Goal: Information Seeking & Learning: Learn about a topic

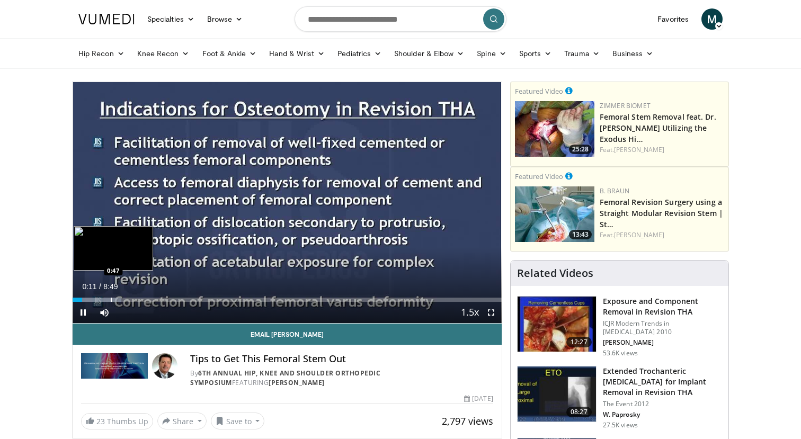
click at [111, 299] on div "Progress Bar" at bounding box center [111, 300] width 1 height 4
click at [144, 301] on div "Progress Bar" at bounding box center [144, 300] width 1 height 4
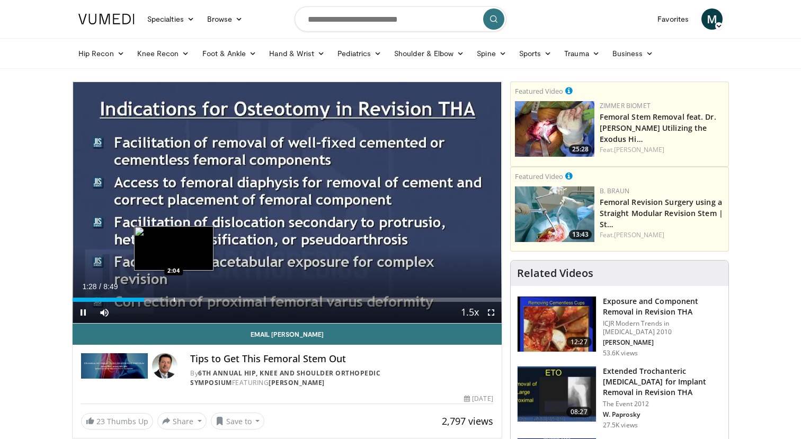
click at [174, 295] on div "Loaded : 20.79% 1:28 2:04" at bounding box center [287, 297] width 429 height 10
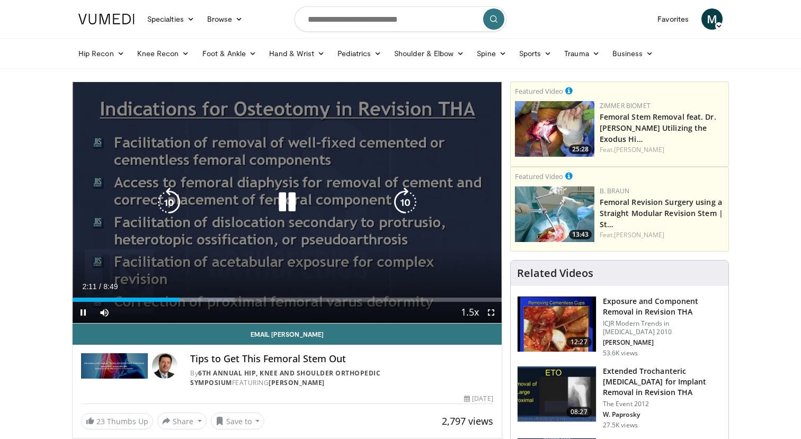
click at [276, 204] on icon "Video Player" at bounding box center [287, 203] width 30 height 30
click at [288, 208] on icon "Video Player" at bounding box center [287, 203] width 30 height 30
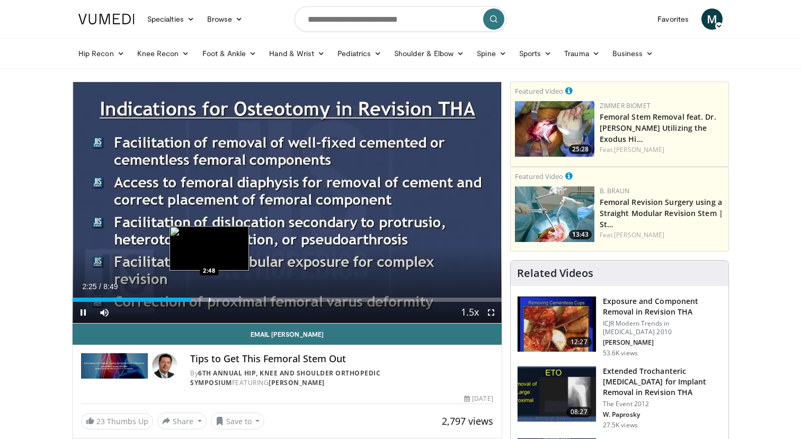
click at [209, 297] on div "Loaded : 39.62% 2:26 2:48" at bounding box center [287, 297] width 429 height 10
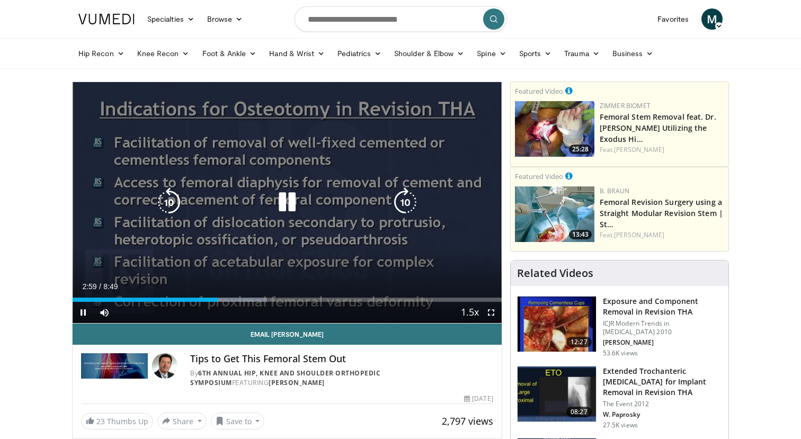
click at [231, 232] on div "10 seconds Tap to unmute" at bounding box center [287, 202] width 429 height 241
click at [283, 202] on icon "Video Player" at bounding box center [287, 203] width 30 height 30
click at [346, 221] on div "10 seconds Tap to unmute" at bounding box center [287, 202] width 429 height 241
click at [115, 203] on div "10 seconds Tap to unmute" at bounding box center [287, 202] width 429 height 241
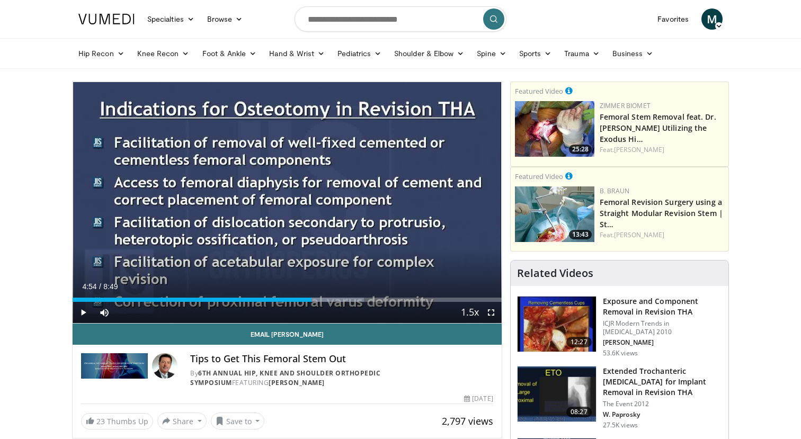
scroll to position [36, 0]
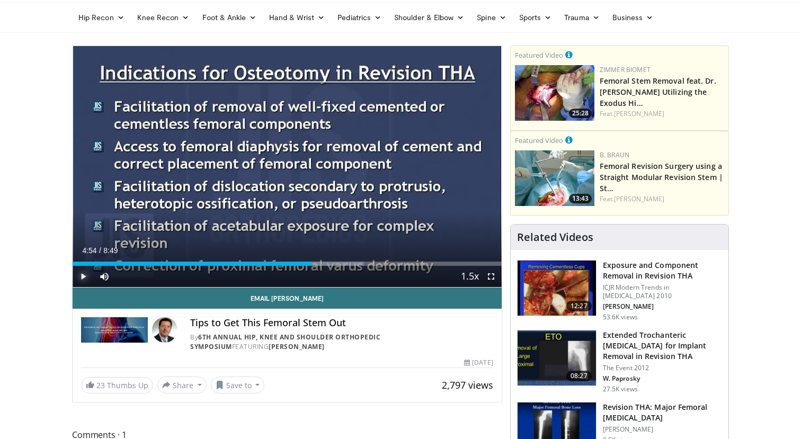
click at [86, 276] on span "Video Player" at bounding box center [83, 276] width 21 height 21
click at [89, 274] on span "Video Player" at bounding box center [83, 276] width 21 height 21
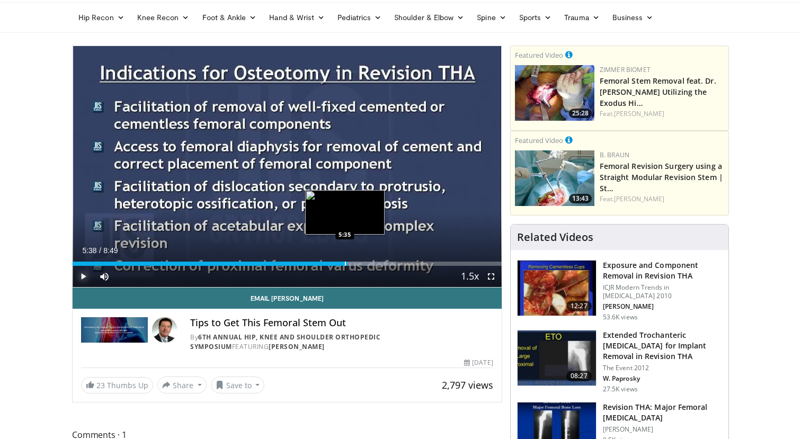
click at [345, 263] on div "Progress Bar" at bounding box center [345, 264] width 1 height 4
click at [82, 279] on span "Video Player" at bounding box center [83, 276] width 21 height 21
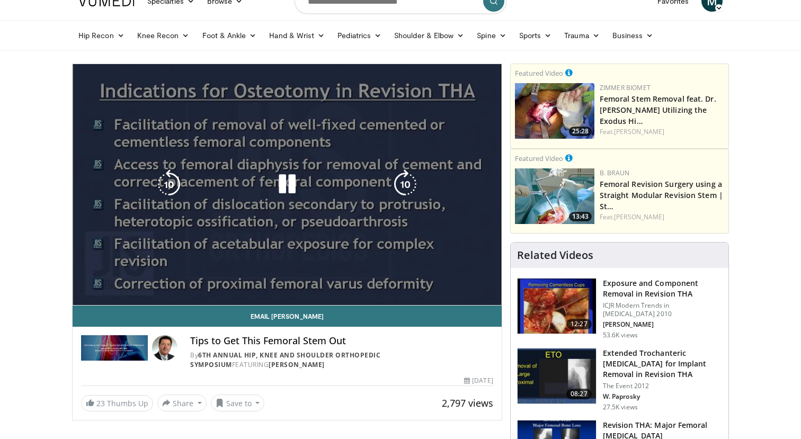
scroll to position [0, 0]
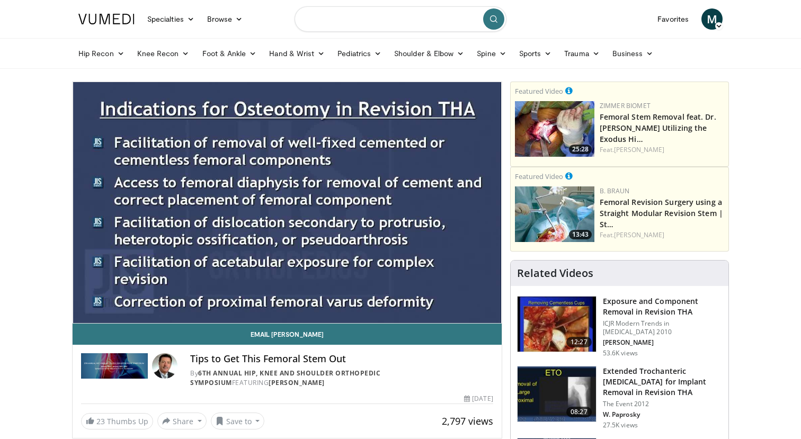
type input "*"
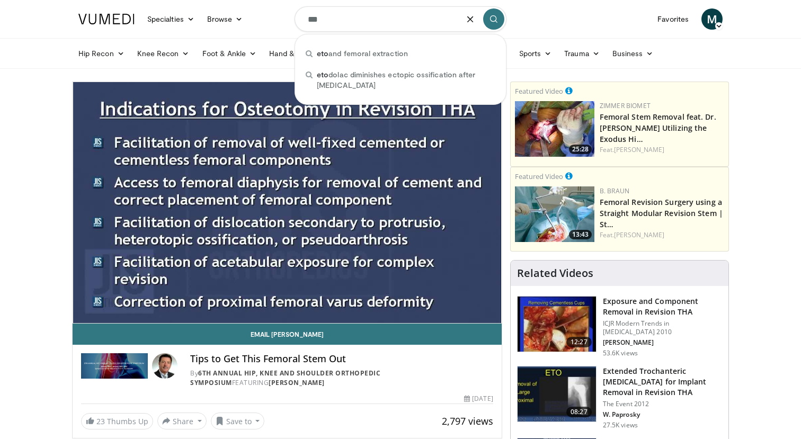
click at [325, 20] on input "***" at bounding box center [401, 18] width 212 height 25
click at [351, 57] on span "eto and femoral extraction" at bounding box center [362, 53] width 91 height 11
type input "**********"
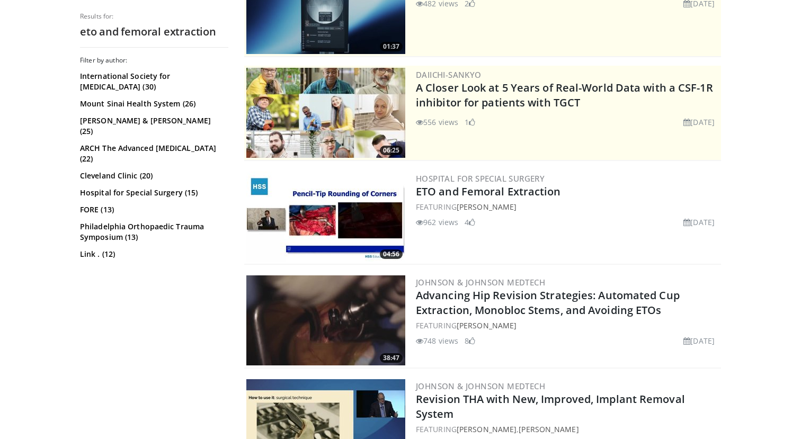
scroll to position [157, 0]
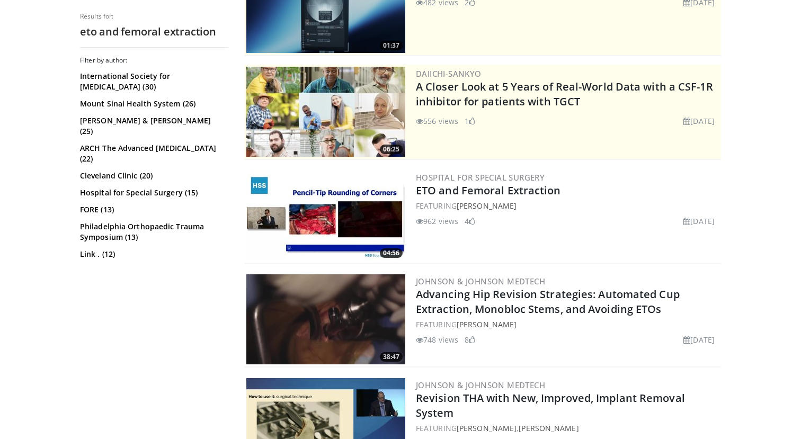
click at [315, 214] on img at bounding box center [325, 216] width 159 height 90
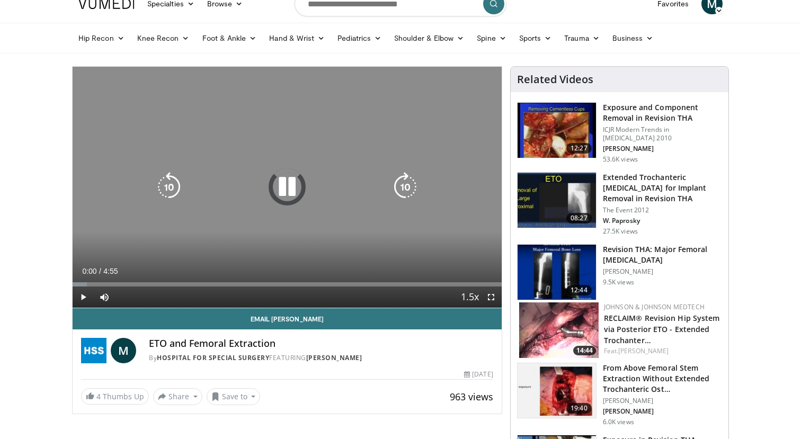
scroll to position [17, 0]
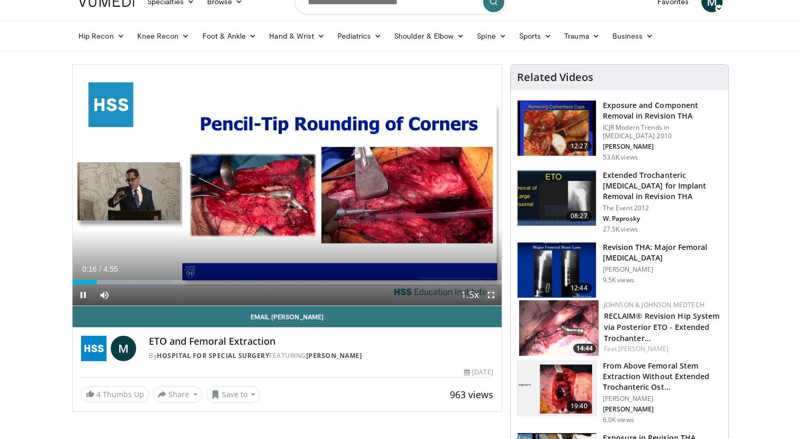
click at [491, 295] on span "Video Player" at bounding box center [490, 294] width 21 height 21
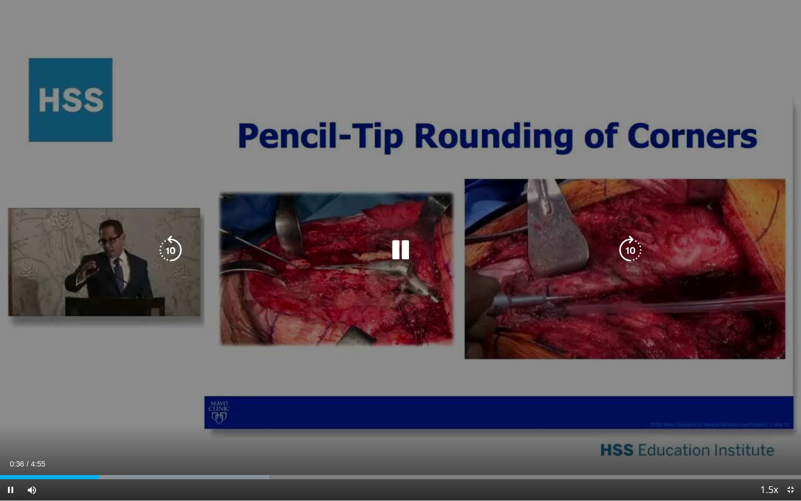
click at [604, 252] on div "Video Player" at bounding box center [400, 249] width 480 height 21
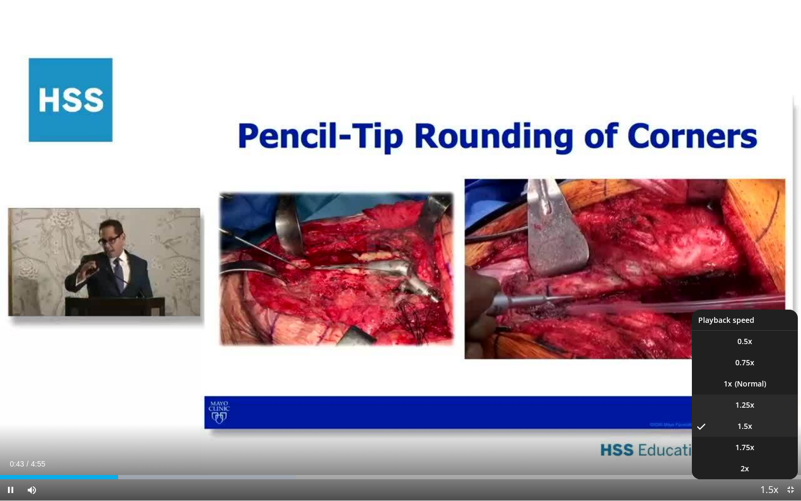
click at [751, 409] on span "1.25x" at bounding box center [744, 404] width 19 height 11
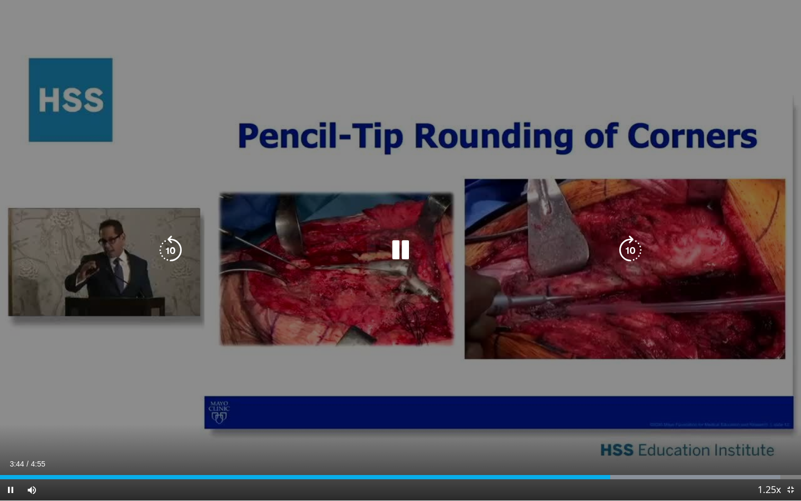
click at [396, 243] on icon "Video Player" at bounding box center [401, 250] width 30 height 30
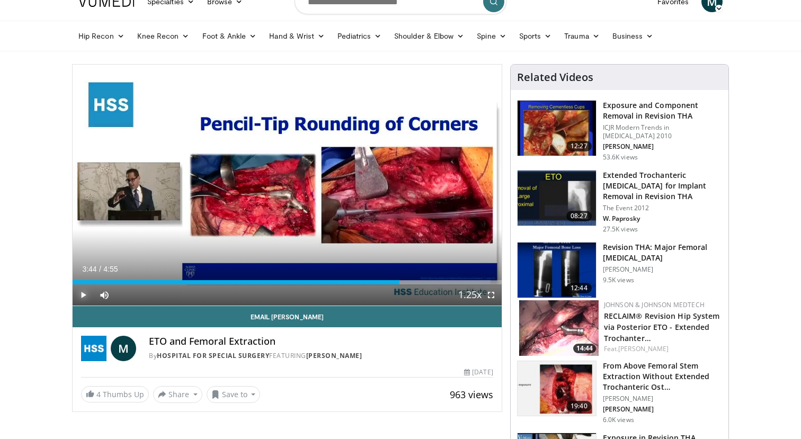
click at [81, 291] on span "Video Player" at bounding box center [83, 294] width 21 height 21
click at [490, 297] on span "Video Player" at bounding box center [490, 294] width 21 height 21
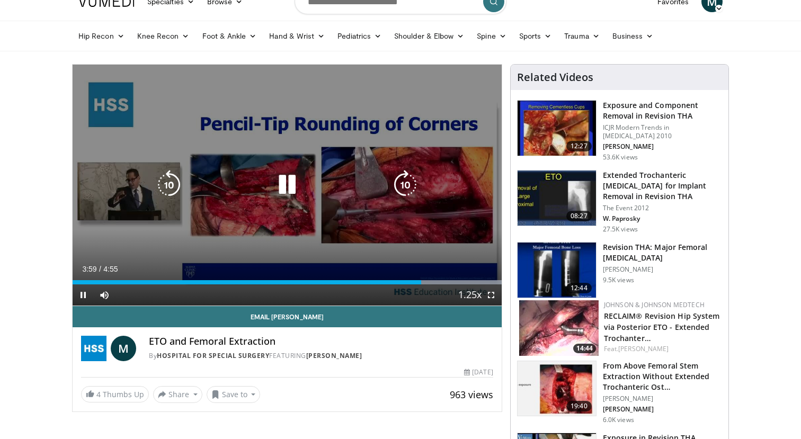
click at [284, 186] on icon "Video Player" at bounding box center [287, 185] width 30 height 30
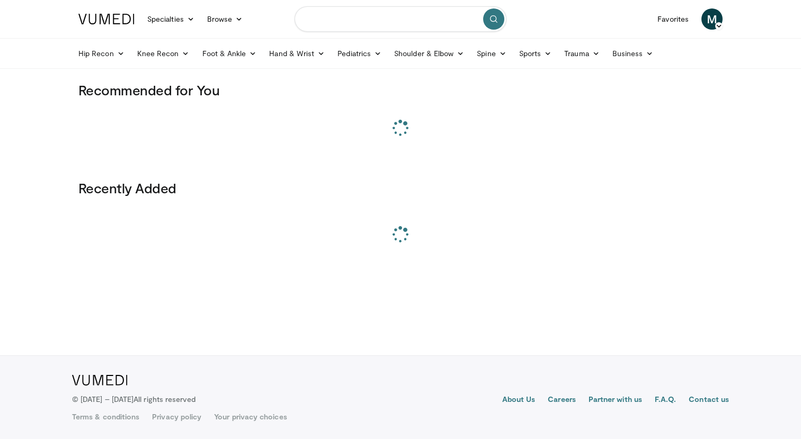
click at [335, 22] on input "Search topics, interventions" at bounding box center [401, 18] width 212 height 25
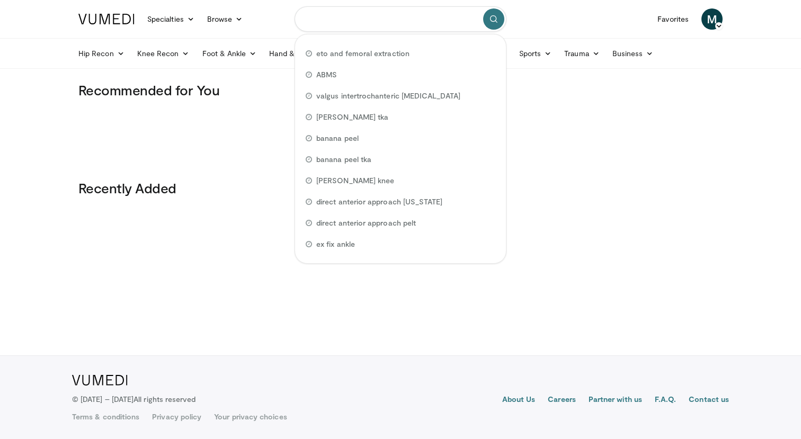
type input "*"
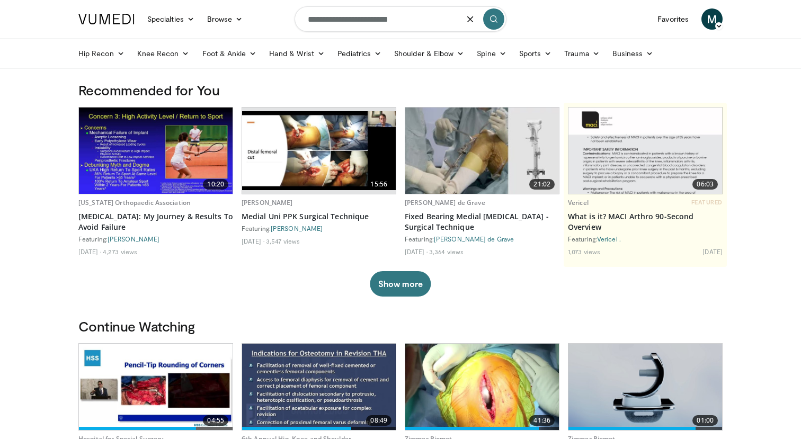
type input "**********"
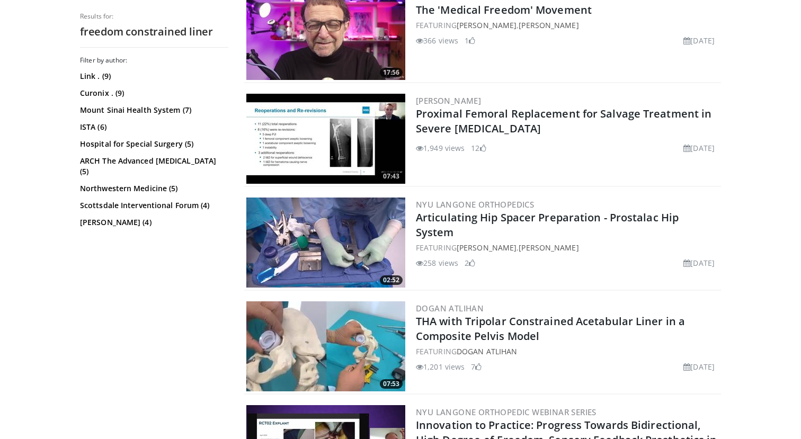
scroll to position [554, 0]
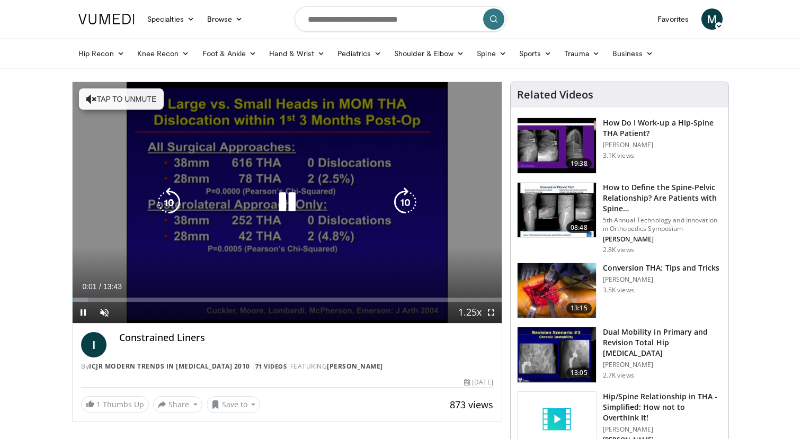
click at [113, 103] on button "Tap to unmute" at bounding box center [121, 98] width 85 height 21
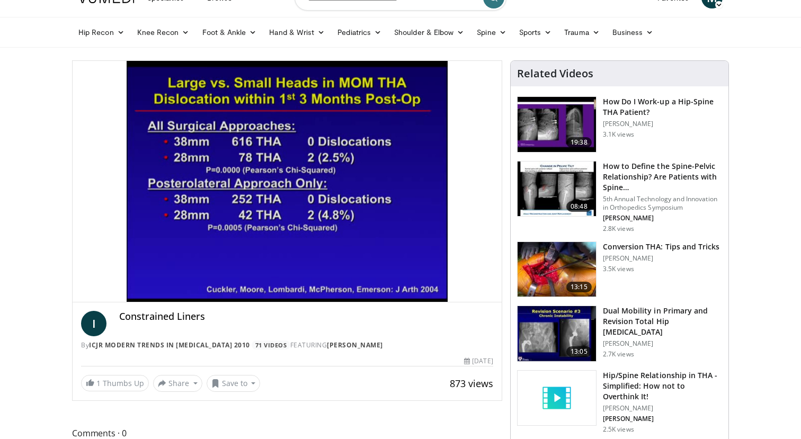
scroll to position [22, 0]
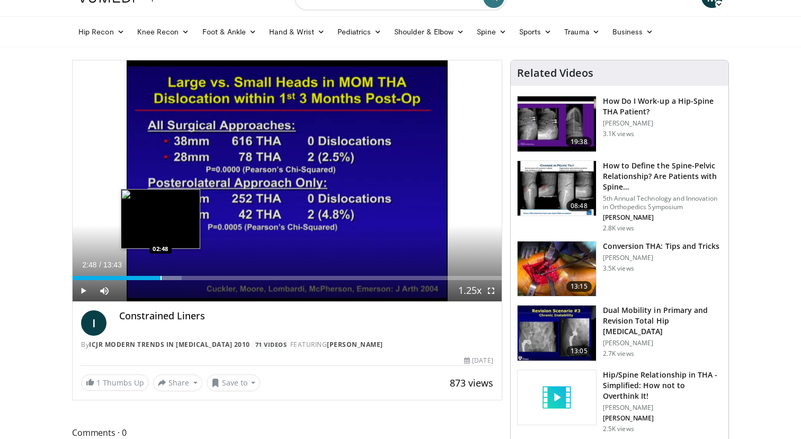
click at [161, 273] on div "Loaded : 25.45% 02:48 02:48" at bounding box center [287, 275] width 429 height 10
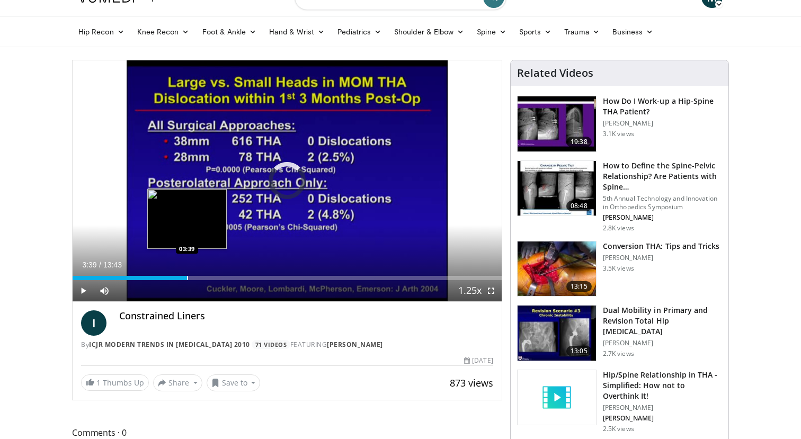
click at [187, 277] on div "Progress Bar" at bounding box center [187, 278] width 1 height 4
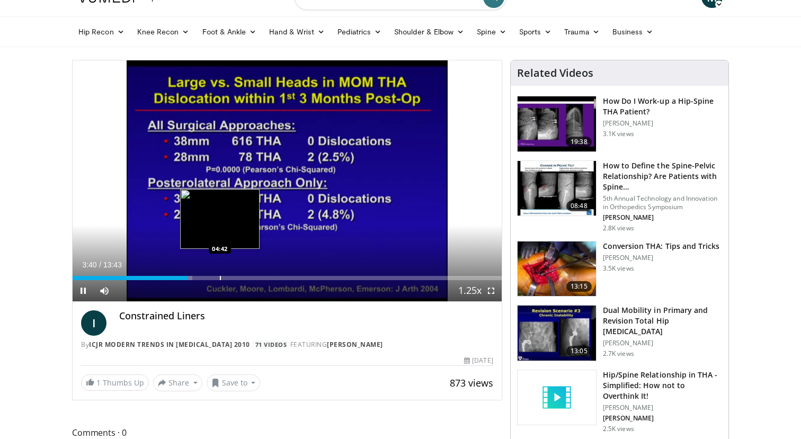
click at [217, 272] on div "Loaded : 27.93% 03:40 04:42" at bounding box center [287, 275] width 429 height 10
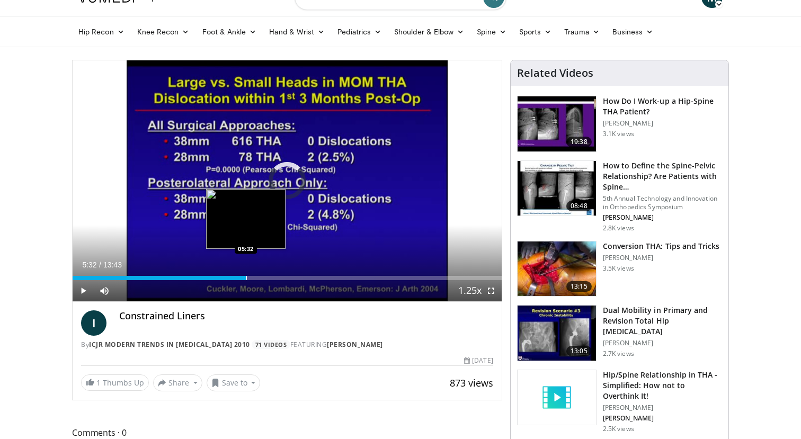
click at [246, 277] on div "Progress Bar" at bounding box center [246, 278] width 1 height 4
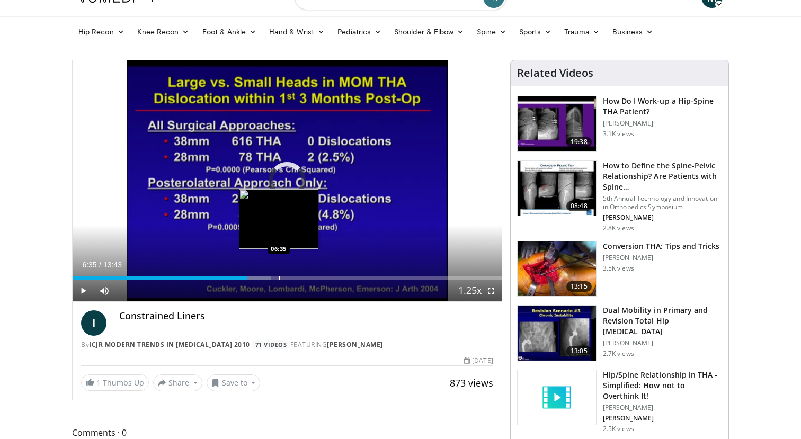
click at [279, 276] on div "Progress Bar" at bounding box center [279, 278] width 1 height 4
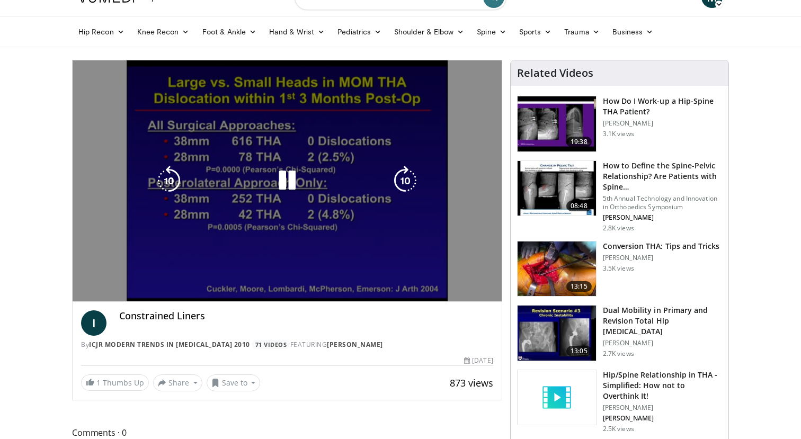
click at [274, 276] on video-js "**********" at bounding box center [287, 181] width 429 height 242
